Goal: Task Accomplishment & Management: Complete application form

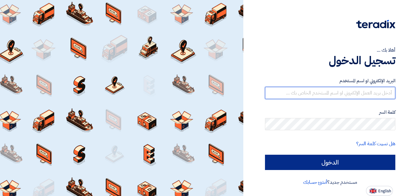
type input "[EMAIL_ADDRESS][DOMAIN_NAME]"
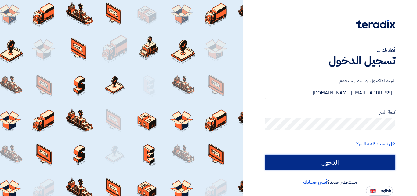
click at [326, 160] on input "الدخول" at bounding box center [330, 161] width 130 height 15
type input "Sign in"
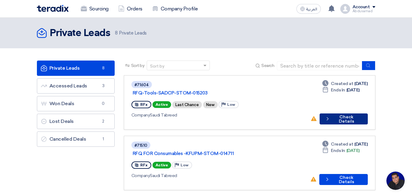
click at [341, 113] on button "Check details Check Details" at bounding box center [344, 118] width 48 height 11
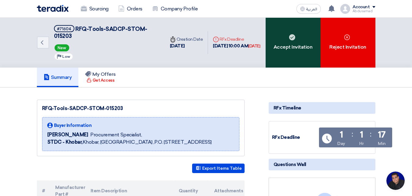
click at [282, 42] on div "Accept Invitation" at bounding box center [293, 43] width 55 height 50
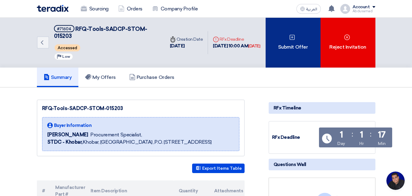
click at [294, 47] on div "Submit Offer" at bounding box center [293, 43] width 55 height 50
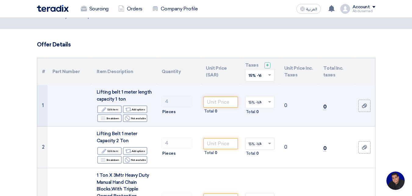
scroll to position [61, 0]
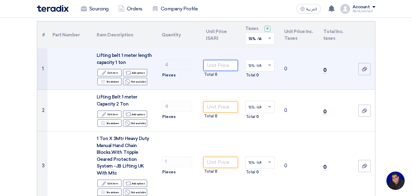
click at [221, 63] on input "number" at bounding box center [221, 65] width 34 height 11
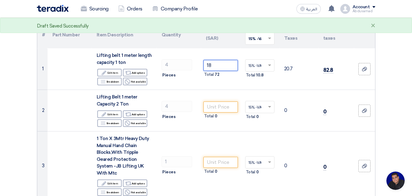
type input "18"
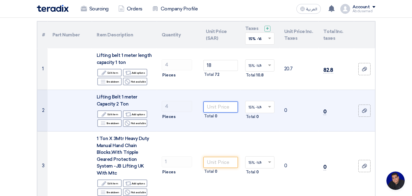
click at [215, 105] on input "number" at bounding box center [221, 106] width 34 height 11
type input "20"
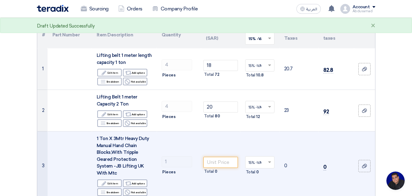
click at [220, 140] on td "Total 0" at bounding box center [220, 165] width 39 height 69
click at [220, 158] on input "number" at bounding box center [221, 162] width 34 height 11
type input "390"
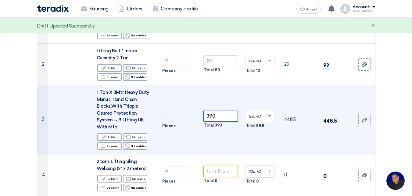
scroll to position [122, 0]
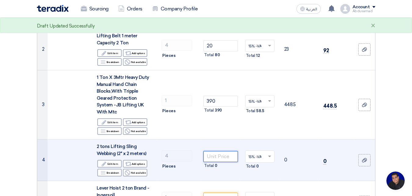
click at [215, 152] on input "number" at bounding box center [221, 156] width 34 height 11
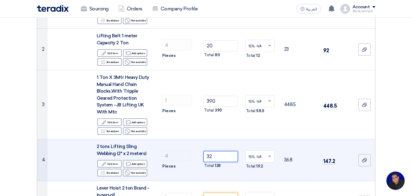
type input "32"
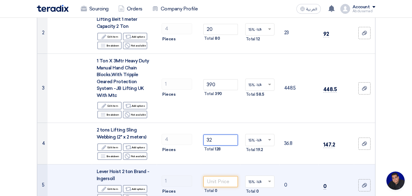
scroll to position [153, 0]
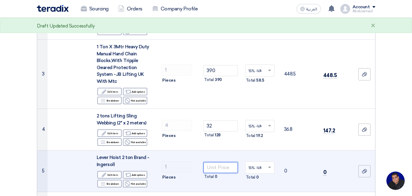
click at [218, 162] on input "number" at bounding box center [221, 167] width 34 height 11
type input "4"
type input "455"
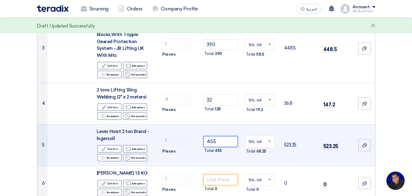
scroll to position [214, 0]
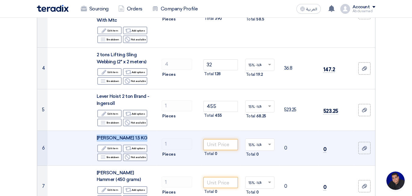
drag, startPoint x: 146, startPoint y: 130, endPoint x: 95, endPoint y: 130, distance: 51.3
click at [95, 131] on td "Sledge Hammer 1.5 KG Edit Edit item Alternative Add options Breakdown Breakdown…" at bounding box center [124, 148] width 65 height 35
copy span "Sledge Hammer 1.5 KG"
click at [218, 139] on input "number" at bounding box center [221, 144] width 34 height 11
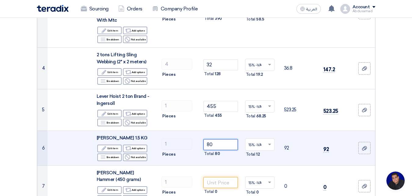
type input "80"
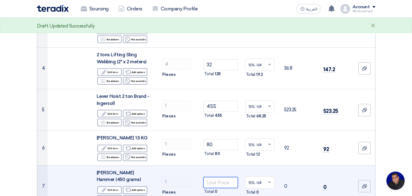
click at [220, 177] on input "number" at bounding box center [221, 182] width 34 height 11
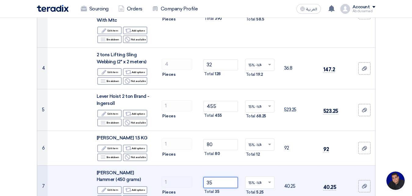
type input "35"
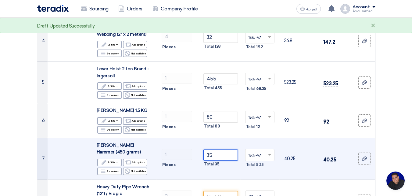
scroll to position [275, 0]
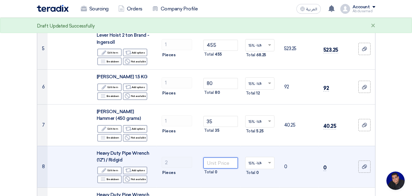
click at [220, 157] on input "number" at bounding box center [221, 162] width 34 height 11
drag, startPoint x: 121, startPoint y: 153, endPoint x: 95, endPoint y: 145, distance: 27.6
click at [95, 146] on td "Heavy Duty Pipe Wrench (12") / Ridgid Edit Edit item Alternative Add options Br…" at bounding box center [124, 167] width 65 height 42
copy span "Heavy Duty Pipe Wrench (12") / Ridgid"
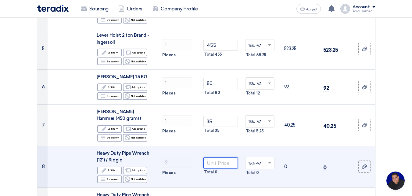
click at [214, 157] on input "number" at bounding box center [221, 162] width 34 height 11
type input "220"
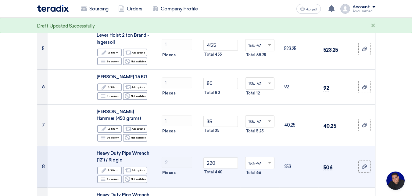
click at [220, 169] on td "220 Total 440" at bounding box center [220, 167] width 39 height 42
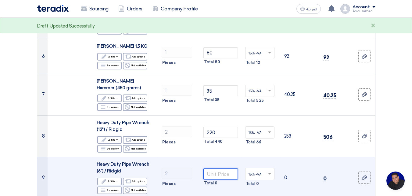
click at [219, 168] on input "number" at bounding box center [221, 173] width 34 height 11
type input "180"
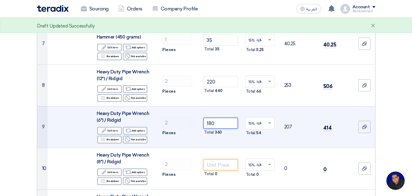
scroll to position [366, 0]
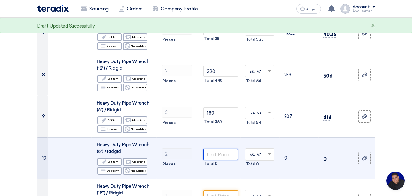
click at [214, 149] on input "number" at bounding box center [221, 154] width 34 height 11
type input "200"
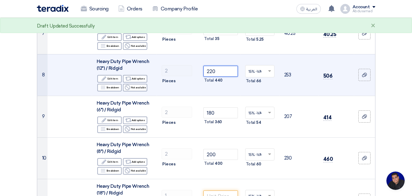
click at [216, 66] on input "220" at bounding box center [221, 71] width 34 height 11
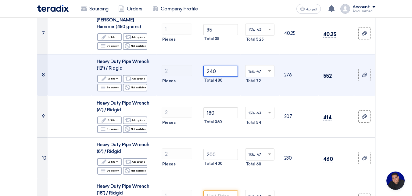
type input "240"
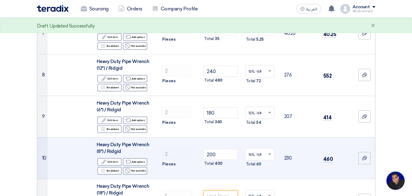
click at [227, 138] on td "200 Total 400" at bounding box center [220, 158] width 39 height 42
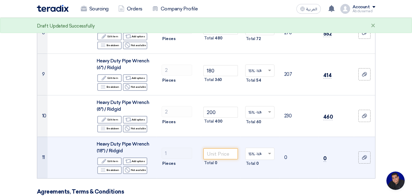
scroll to position [427, 0]
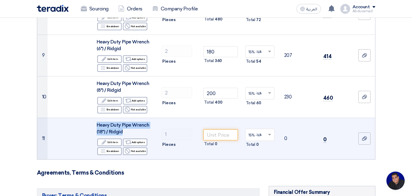
drag, startPoint x: 116, startPoint y: 124, endPoint x: 95, endPoint y: 118, distance: 21.6
click at [95, 118] on td "Heavy Duty Pipe Wrench (18") / Ridgid Edit Edit item Alternative Add options Br…" at bounding box center [124, 139] width 65 height 42
copy span "Heavy Duty Pipe Wrench (18") / Ridgid"
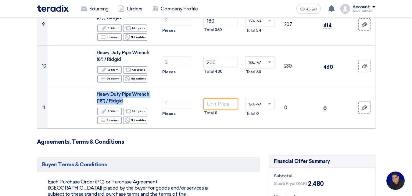
scroll to position [458, 0]
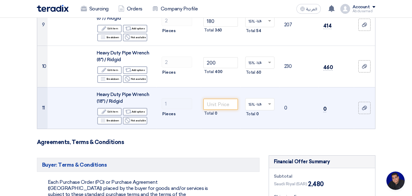
click at [234, 116] on td "Total 0" at bounding box center [220, 108] width 39 height 42
click at [219, 99] on input "number" at bounding box center [221, 104] width 34 height 11
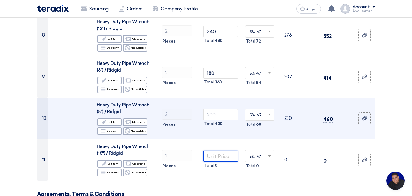
scroll to position [397, 0]
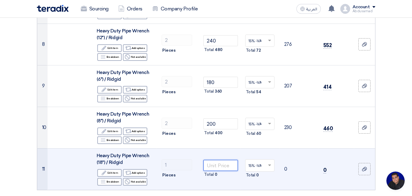
click at [223, 160] on input "number" at bounding box center [221, 165] width 34 height 11
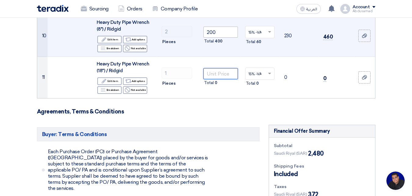
scroll to position [427, 0]
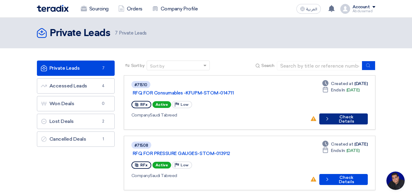
click at [335, 113] on button "Check details Check Details" at bounding box center [344, 118] width 49 height 11
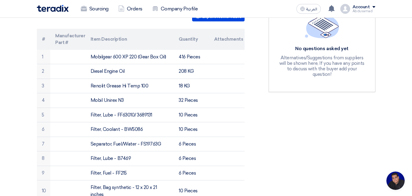
scroll to position [183, 0]
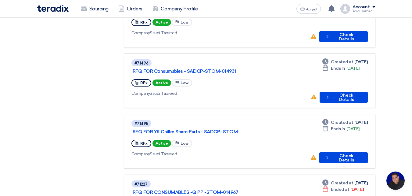
scroll to position [214, 0]
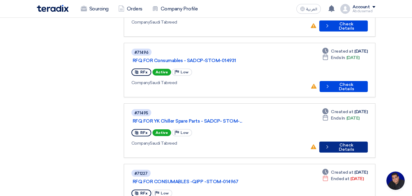
click at [338, 141] on button "Check details Check Details" at bounding box center [344, 146] width 48 height 11
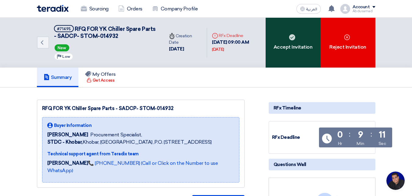
click at [289, 55] on div "Accept Invitation" at bounding box center [293, 43] width 55 height 50
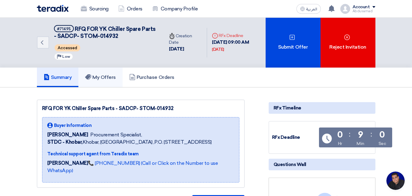
click at [110, 78] on h5 "My Offers" at bounding box center [100, 77] width 31 height 6
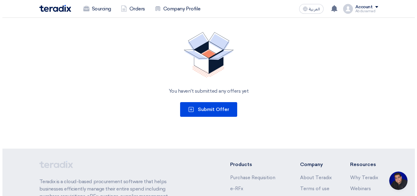
scroll to position [92, 0]
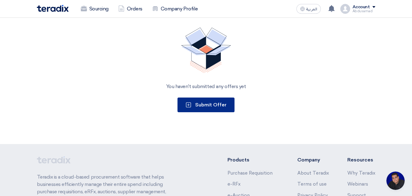
click at [221, 109] on button "Submit Offer" at bounding box center [206, 104] width 57 height 15
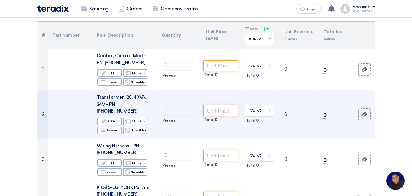
scroll to position [61, 0]
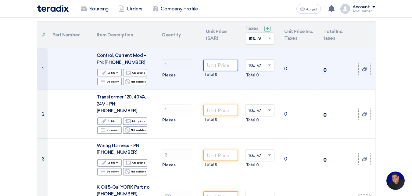
click at [220, 67] on input "number" at bounding box center [221, 65] width 34 height 11
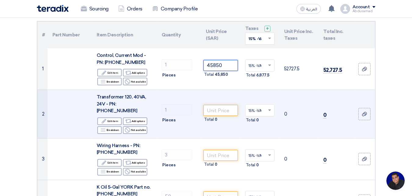
type input "45850"
click at [201, 96] on td "1 Pieces" at bounding box center [179, 114] width 44 height 49
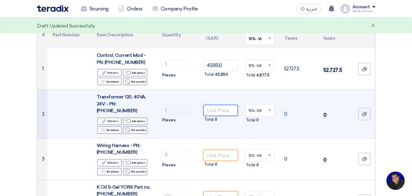
click at [211, 107] on input "number" at bounding box center [221, 110] width 34 height 11
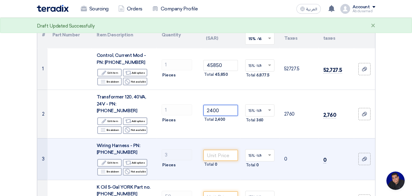
type input "2400"
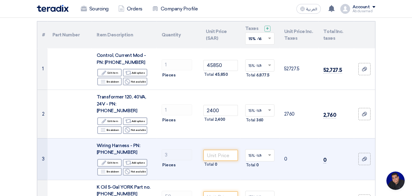
click at [214, 138] on td "Total 0" at bounding box center [220, 159] width 39 height 42
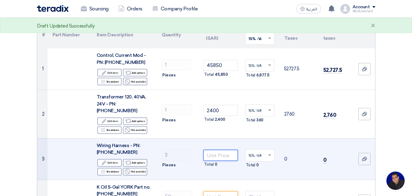
drag, startPoint x: 214, startPoint y: 150, endPoint x: 220, endPoint y: 147, distance: 6.7
click at [217, 150] on input "number" at bounding box center [221, 155] width 34 height 11
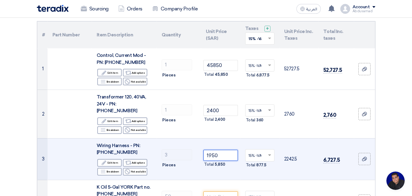
type input "1950"
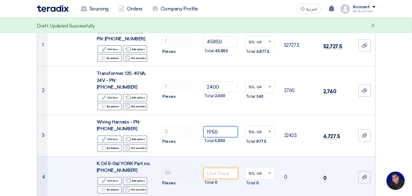
scroll to position [92, 0]
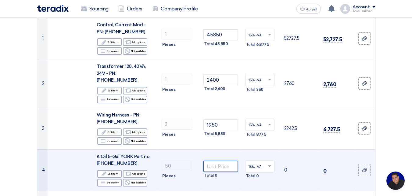
click at [216, 161] on input "number" at bounding box center [221, 166] width 34 height 11
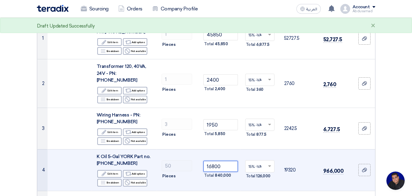
type input "16800"
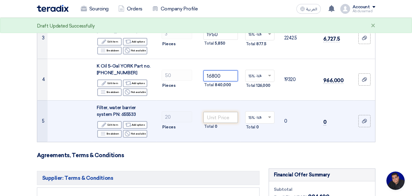
scroll to position [183, 0]
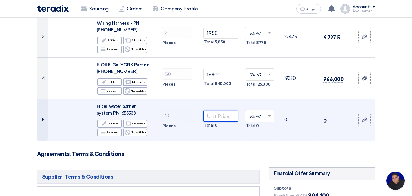
click at [218, 111] on input "number" at bounding box center [221, 115] width 34 height 11
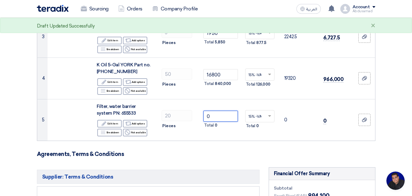
type input "0"
click at [219, 150] on h3 "Agreements, Terms & Conditions" at bounding box center [206, 153] width 339 height 7
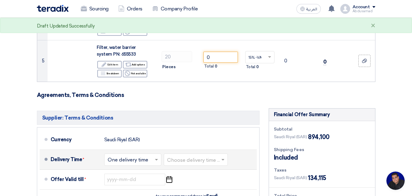
scroll to position [214, 0]
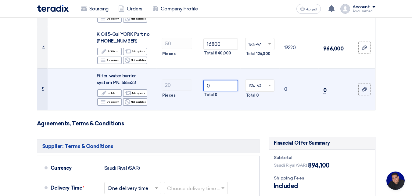
drag, startPoint x: 212, startPoint y: 78, endPoint x: 208, endPoint y: 78, distance: 4.6
click at [208, 80] on input "0" at bounding box center [221, 85] width 34 height 11
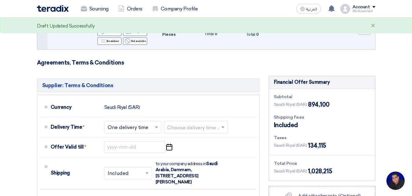
scroll to position [275, 0]
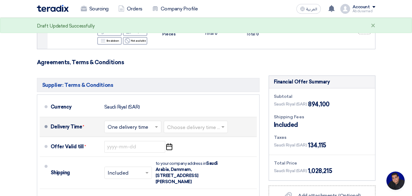
click at [223, 124] on span at bounding box center [224, 127] width 8 height 6
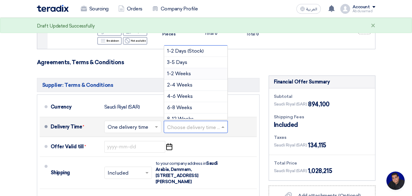
click at [192, 68] on div "1-2 Weeks" at bounding box center [195, 73] width 63 height 11
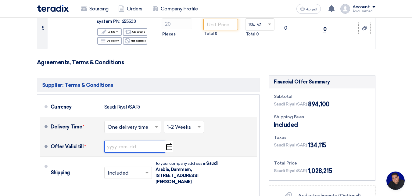
click at [138, 141] on input at bounding box center [134, 147] width 61 height 12
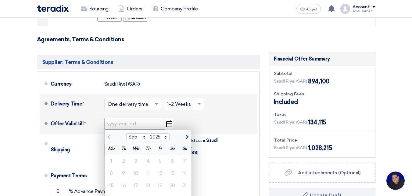
scroll to position [336, 0]
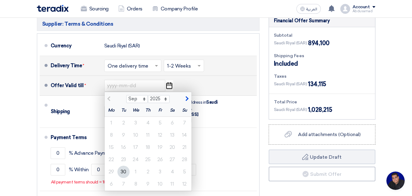
click at [188, 96] on span "button" at bounding box center [186, 98] width 3 height 5
select select "10"
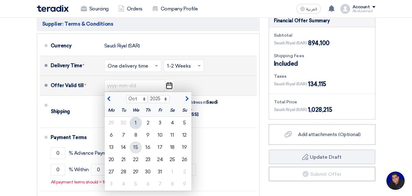
click at [137, 141] on div "15" at bounding box center [136, 147] width 12 height 12
type input "10/15/2025"
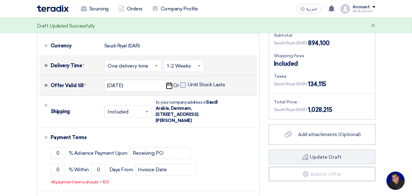
click at [182, 82] on span at bounding box center [182, 84] width 5 height 5
click at [188, 81] on input "Until Stock Lasts" at bounding box center [207, 87] width 39 height 12
checkbox input "true"
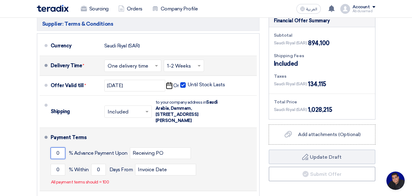
click at [61, 147] on input "0" at bounding box center [58, 153] width 15 height 12
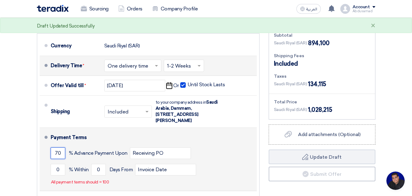
type input "70"
click at [216, 149] on div "70 % Advance Payment Upon Receiving PO" at bounding box center [153, 153] width 204 height 16
drag, startPoint x: 62, startPoint y: 146, endPoint x: 54, endPoint y: 146, distance: 8.5
click at [54, 147] on input "70" at bounding box center [58, 153] width 15 height 12
type input "75"
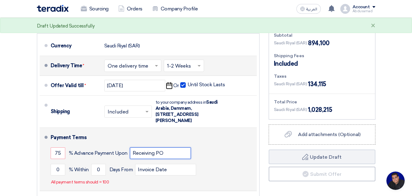
click at [170, 150] on input "Receiving PO" at bounding box center [160, 153] width 61 height 12
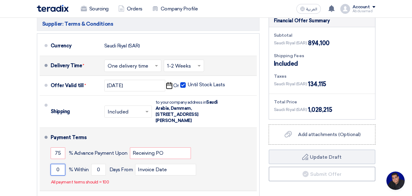
click at [60, 164] on input "0" at bounding box center [58, 170] width 15 height 12
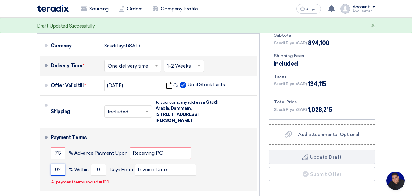
type input "0"
type input "25"
click at [269, 149] on button "Draft Update Draft" at bounding box center [322, 156] width 107 height 15
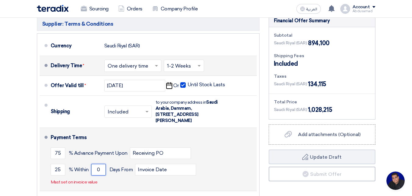
click at [101, 164] on input "0" at bounding box center [98, 170] width 15 height 12
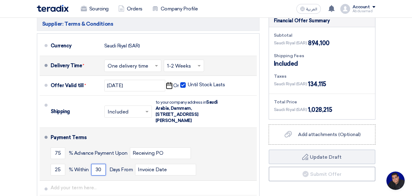
type input "30"
click at [269, 149] on button "Draft Update Draft" at bounding box center [322, 156] width 107 height 15
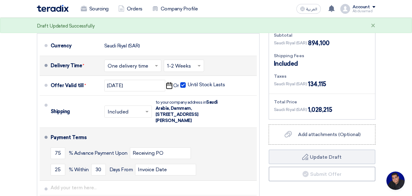
click at [185, 171] on li "Payment Terms 75 % Advance Payment Upon Receiving PO 25 % Within 30" at bounding box center [148, 154] width 217 height 53
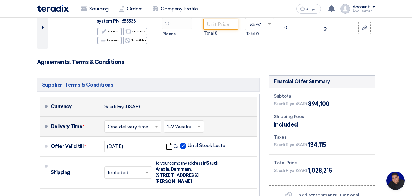
scroll to position [275, 0]
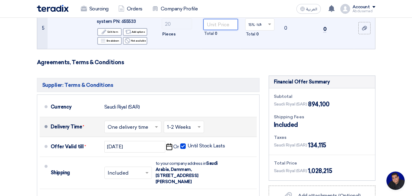
click at [218, 19] on input "number" at bounding box center [221, 24] width 34 height 11
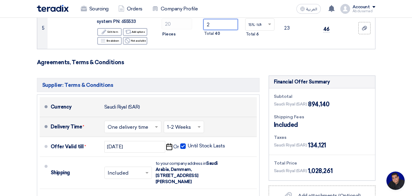
type input "2"
click at [216, 99] on div "Currency Saudi Riyal (SAR)" at bounding box center [153, 106] width 204 height 15
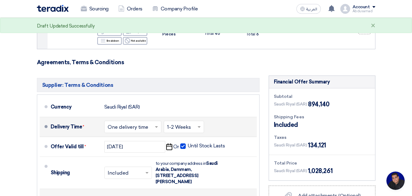
scroll to position [214, 0]
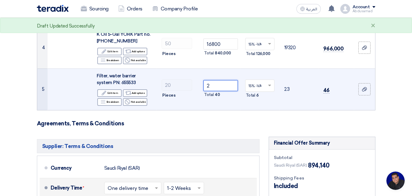
drag, startPoint x: 216, startPoint y: 79, endPoint x: 207, endPoint y: 78, distance: 9.5
click at [207, 80] on input "2" at bounding box center [221, 85] width 34 height 11
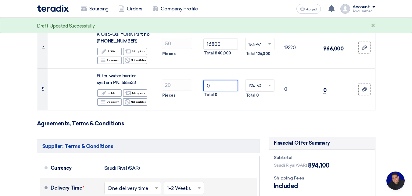
type input "0"
click at [226, 126] on form "Offer Details # Part Number Item Description Quantity Unit Price (SAR) Taxes + …" at bounding box center [206, 95] width 339 height 486
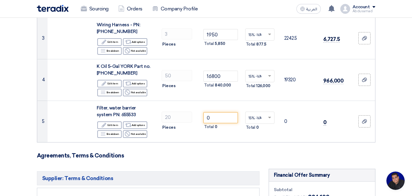
scroll to position [153, 0]
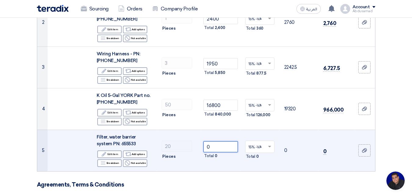
drag, startPoint x: 208, startPoint y: 140, endPoint x: 219, endPoint y: 140, distance: 11.9
click at [219, 141] on input "0" at bounding box center [221, 146] width 34 height 11
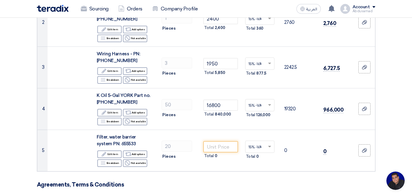
click at [224, 181] on h3 "Agreements, Terms & Conditions" at bounding box center [206, 184] width 339 height 7
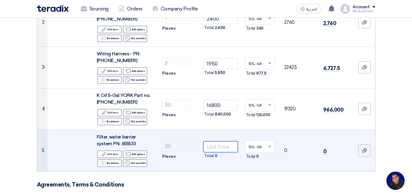
click at [213, 141] on input "number" at bounding box center [221, 146] width 34 height 11
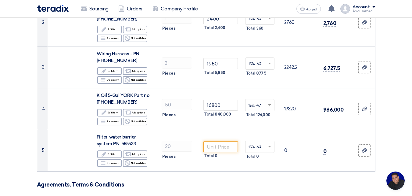
click at [240, 181] on form "Offer Details # Part Number Item Description Quantity Unit Price (SAR) Taxes + …" at bounding box center [206, 156] width 339 height 486
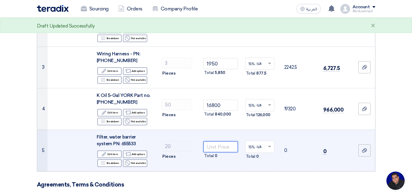
click at [214, 141] on input "number" at bounding box center [221, 146] width 34 height 11
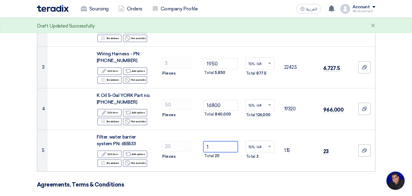
type input "1"
click at [212, 173] on form "Offer Details # Part Number Item Description Quantity Unit Price (SAR) Taxes + …" at bounding box center [206, 156] width 339 height 486
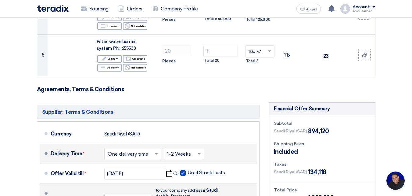
scroll to position [214, 0]
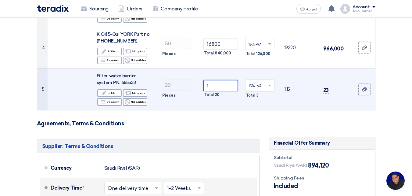
drag, startPoint x: 213, startPoint y: 80, endPoint x: 208, endPoint y: 80, distance: 5.5
click at [208, 80] on input "1" at bounding box center [221, 85] width 34 height 11
type input "0"
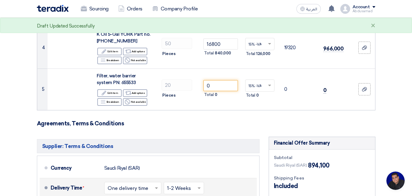
click at [208, 127] on form "Offer Details # Part Number Item Description Quantity Unit Price (SAR) Taxes + …" at bounding box center [206, 95] width 339 height 486
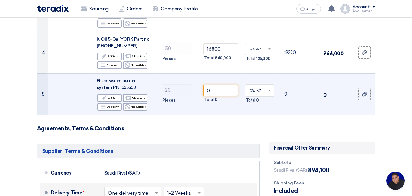
scroll to position [183, 0]
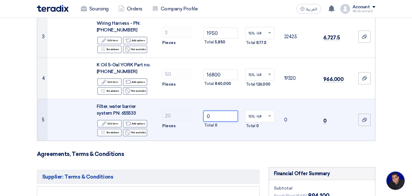
drag, startPoint x: 214, startPoint y: 111, endPoint x: 204, endPoint y: 110, distance: 10.7
click at [204, 110] on input "0" at bounding box center [221, 115] width 34 height 11
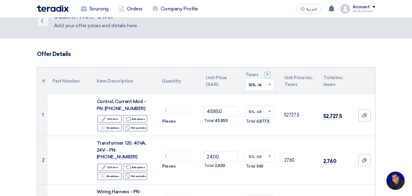
scroll to position [0, 0]
